Goal: Find contact information: Find contact information

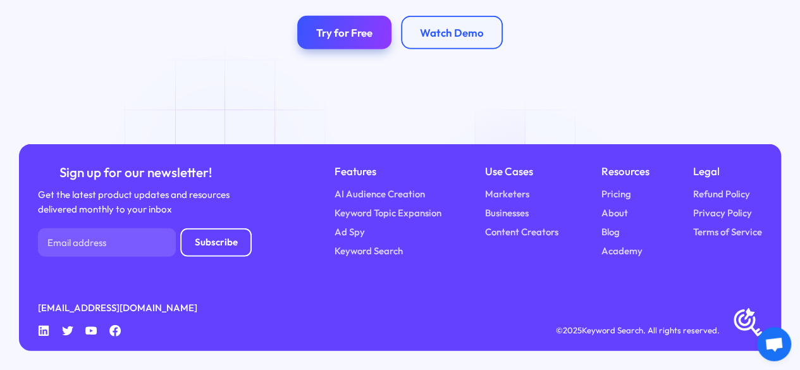
scroll to position [4345, 0]
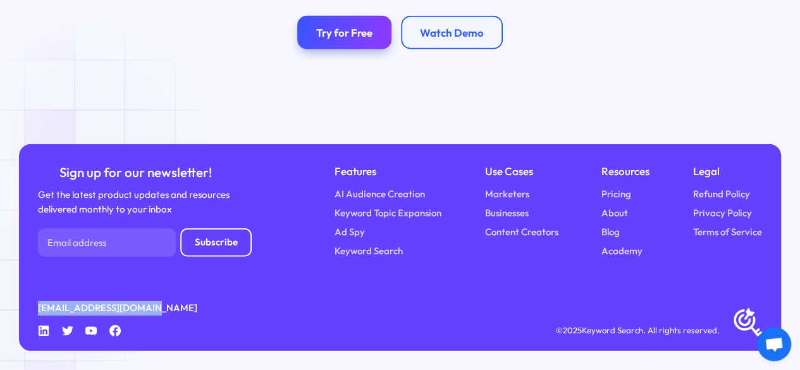
drag, startPoint x: 161, startPoint y: 309, endPoint x: 34, endPoint y: 305, distance: 127.1
click at [34, 305] on div "Sign up for our newsletter! Get the latest product updates and resources delive…" at bounding box center [400, 247] width 762 height 207
copy link "[EMAIL_ADDRESS][DOMAIN_NAME]"
click at [49, 333] on icon at bounding box center [44, 330] width 11 height 11
click at [49, 329] on icon at bounding box center [44, 330] width 11 height 11
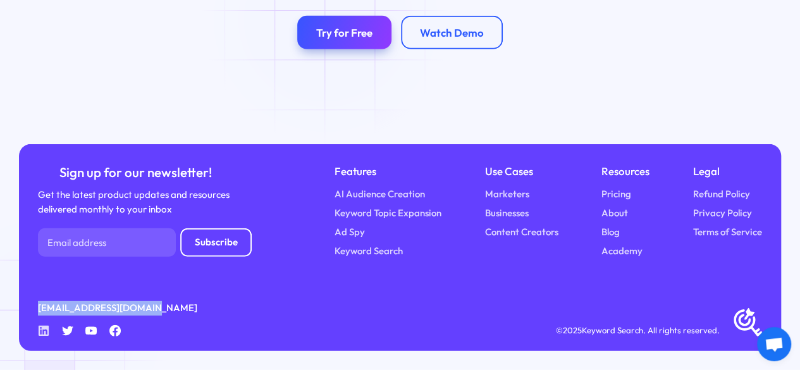
click at [49, 331] on icon "Linkedin" at bounding box center [44, 331] width 12 height 12
click at [48, 326] on icon at bounding box center [44, 330] width 11 height 11
